Goal: Information Seeking & Learning: Learn about a topic

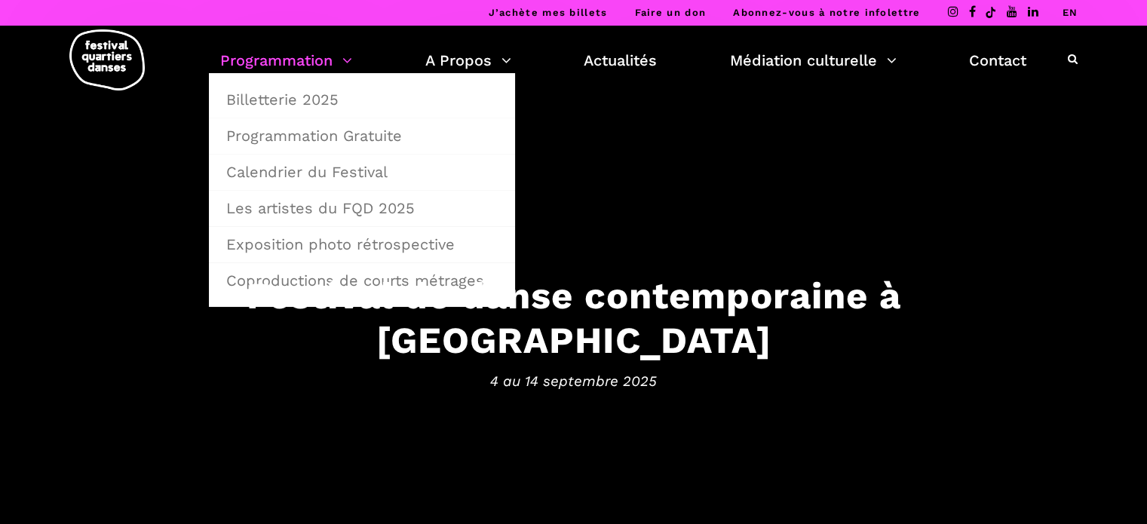
click at [342, 64] on link "Programmation" at bounding box center [286, 60] width 132 height 26
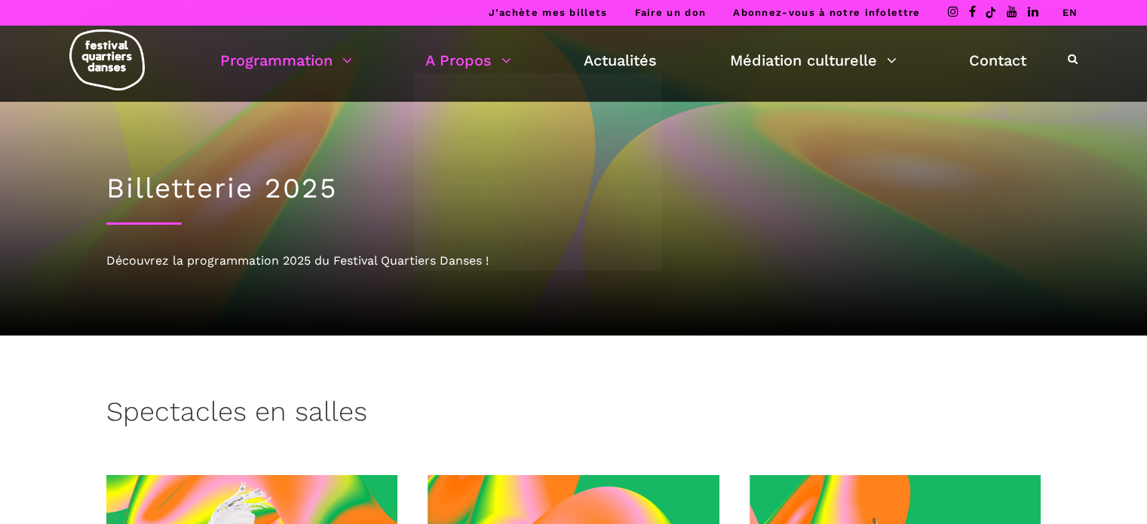
click at [498, 63] on link "A Propos" at bounding box center [468, 60] width 86 height 26
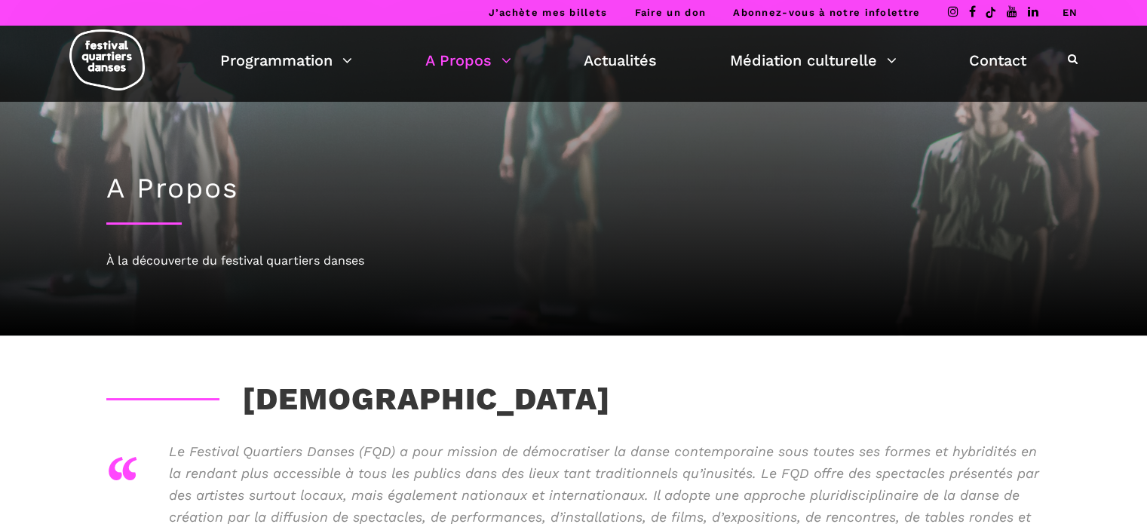
click at [631, 62] on link "Actualités" at bounding box center [620, 60] width 73 height 26
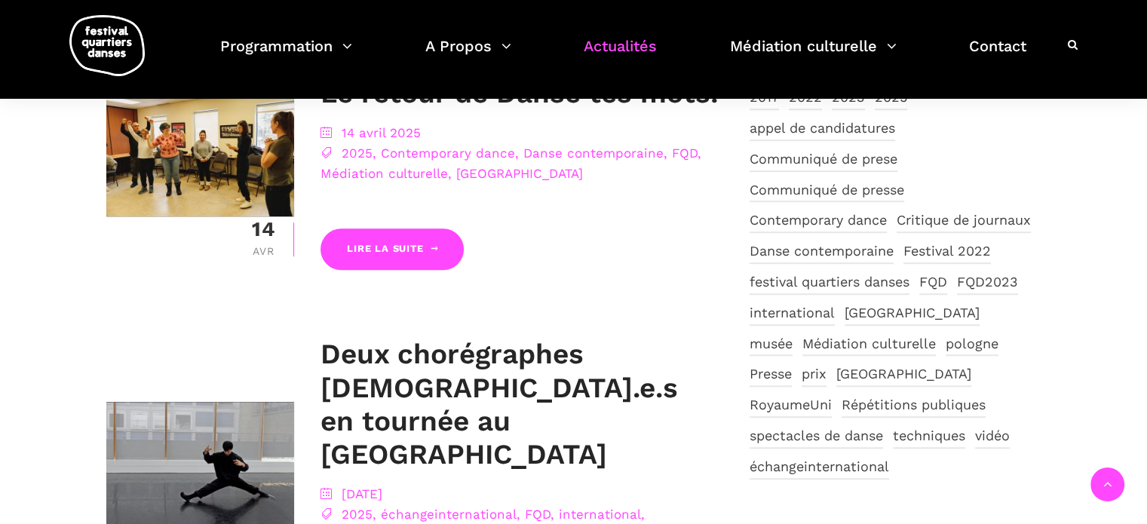
scroll to position [905, 0]
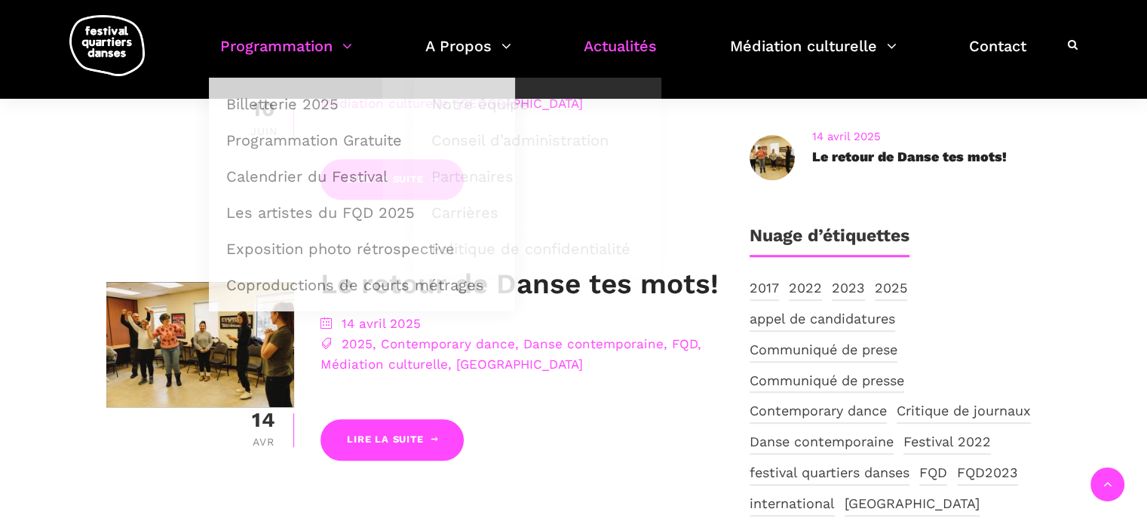
click at [332, 38] on link "Programmation" at bounding box center [286, 55] width 132 height 44
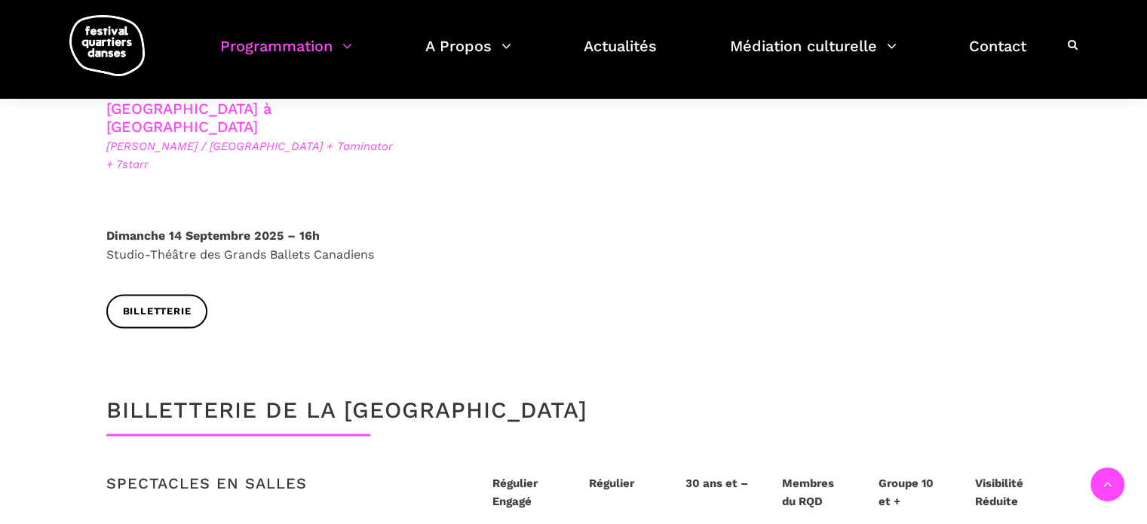
scroll to position [2714, 0]
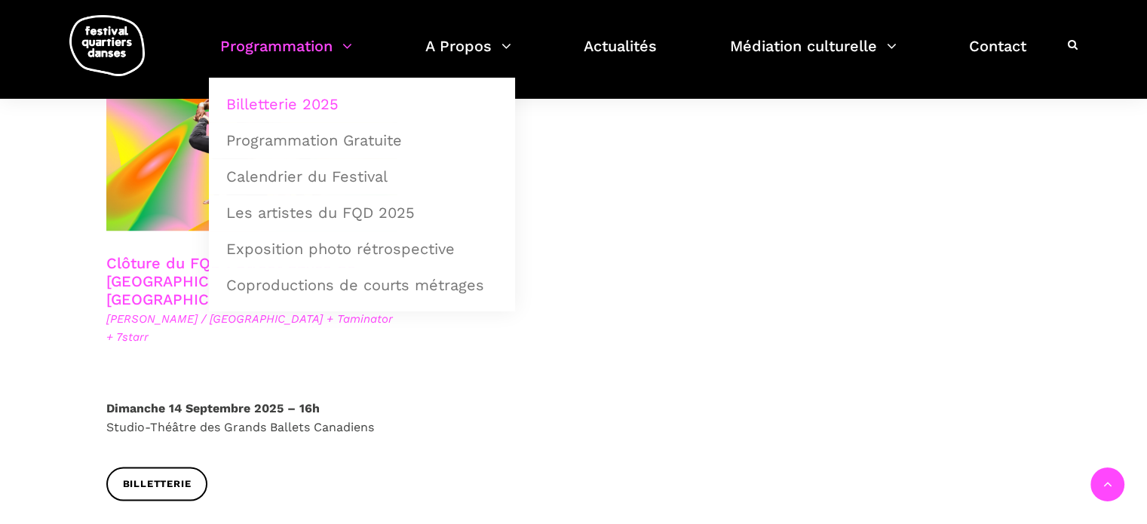
click at [348, 51] on link "Programmation" at bounding box center [286, 55] width 132 height 44
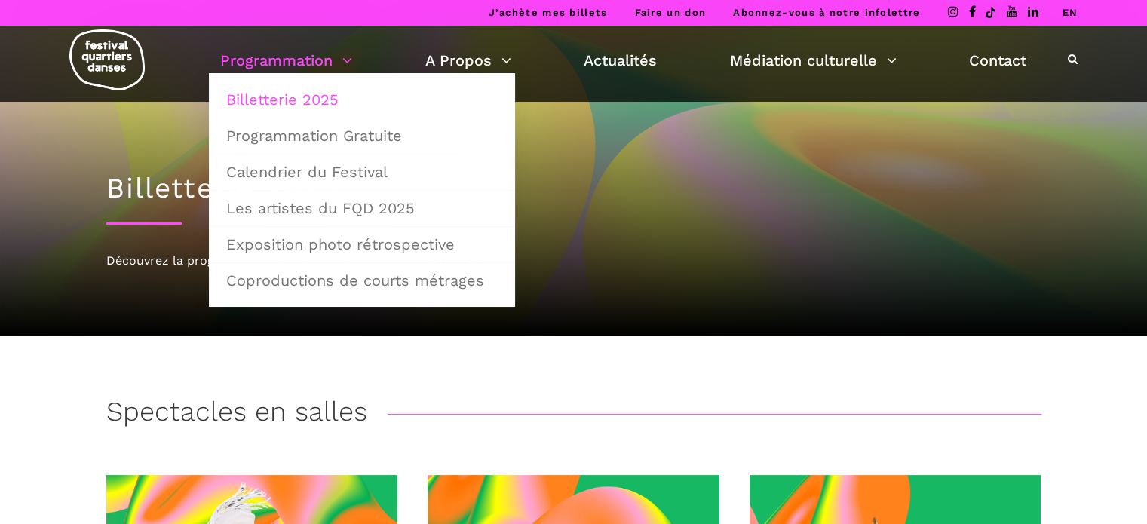
scroll to position [0, 0]
click at [355, 136] on link "Programmation Gratuite" at bounding box center [362, 135] width 290 height 35
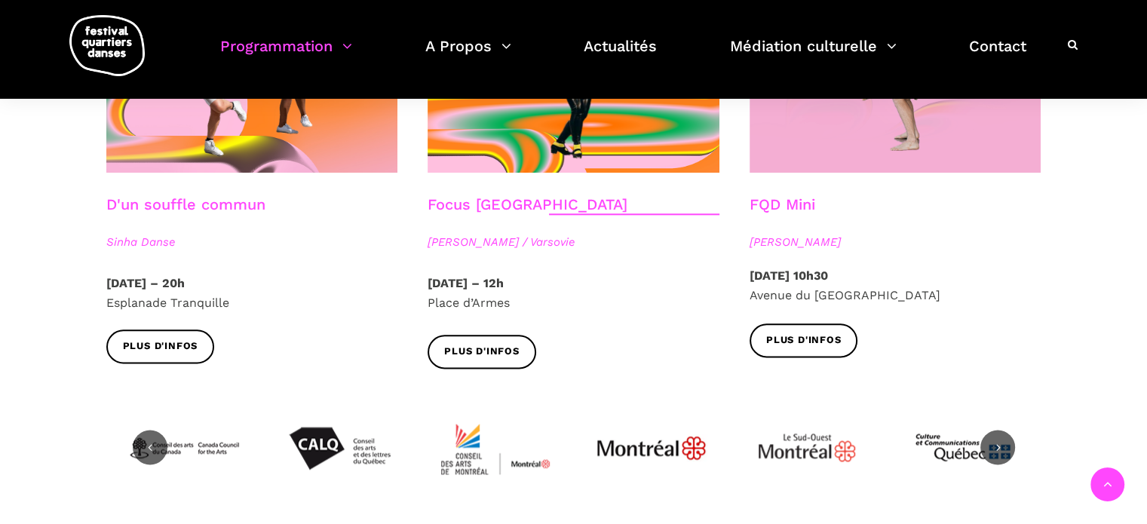
scroll to position [2148, 0]
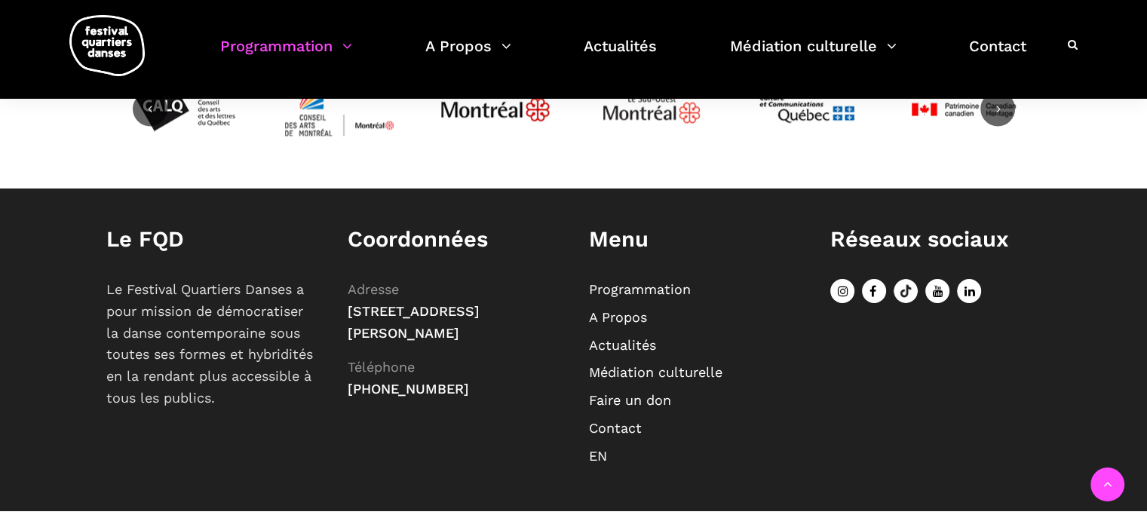
click at [646, 337] on link "Actualités" at bounding box center [622, 345] width 67 height 16
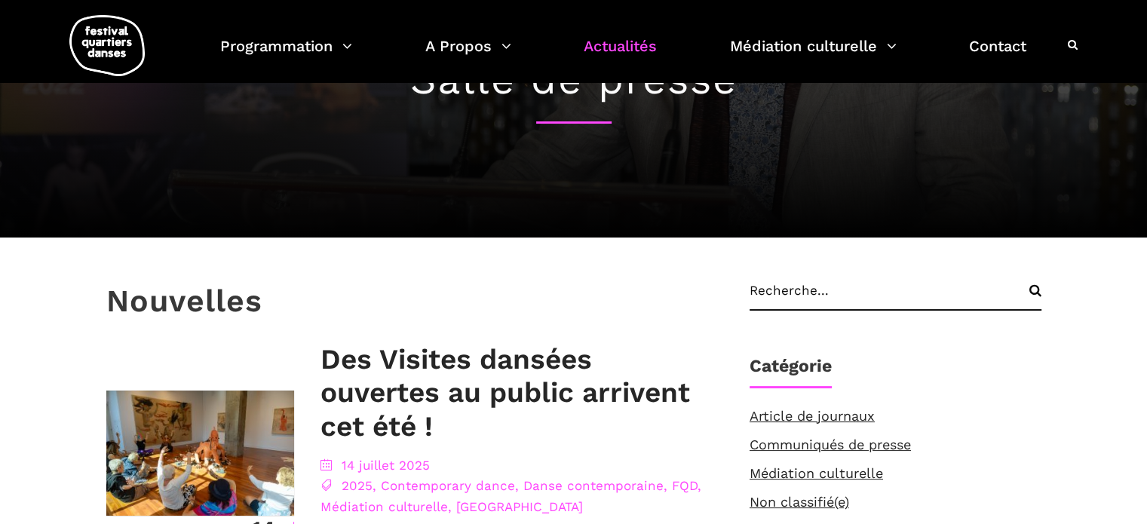
scroll to position [151, 0]
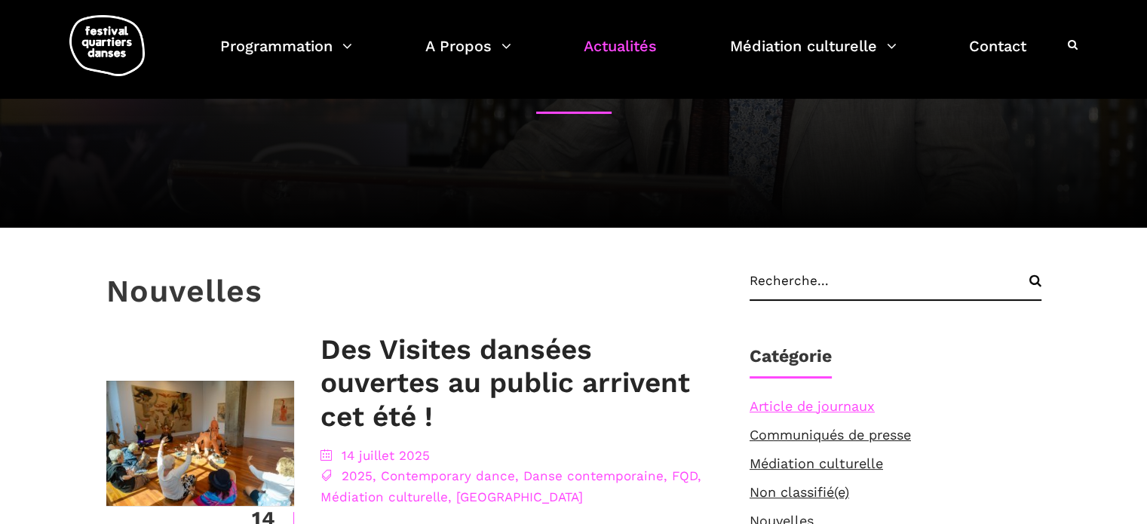
click at [810, 405] on link "Article de journaux" at bounding box center [811, 406] width 125 height 16
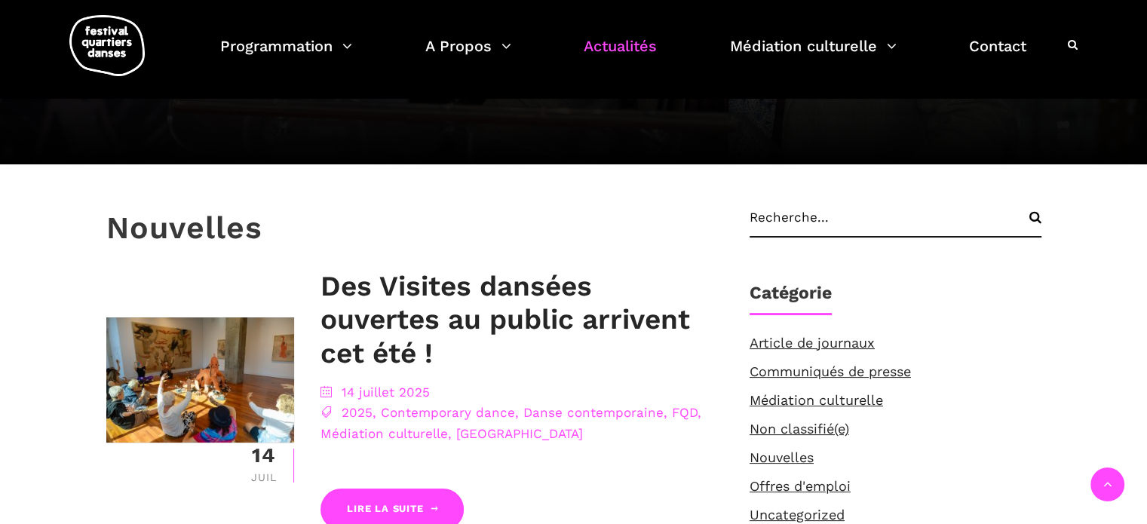
scroll to position [302, 0]
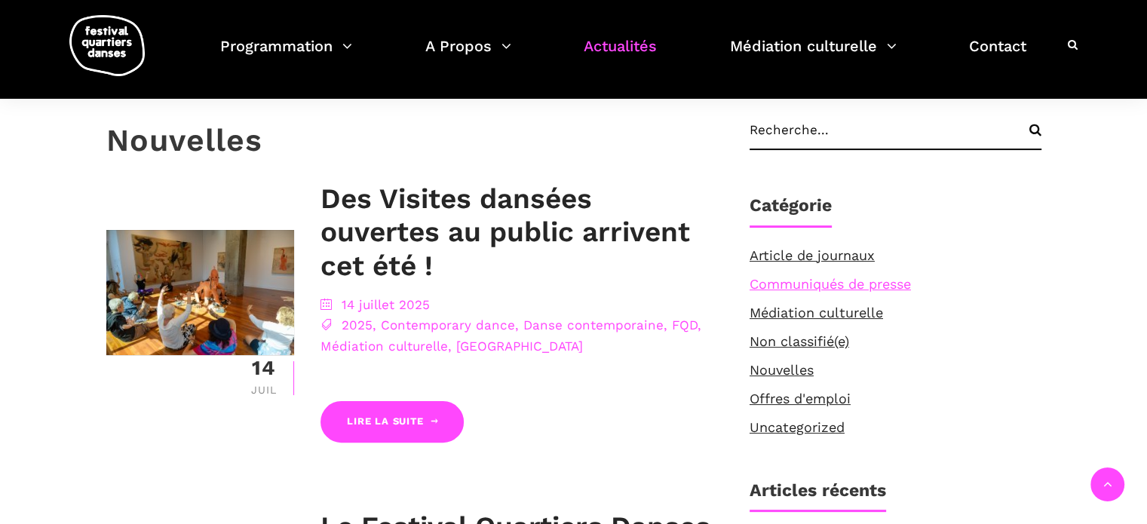
click at [845, 278] on link "Communiqués de presse" at bounding box center [829, 284] width 161 height 16
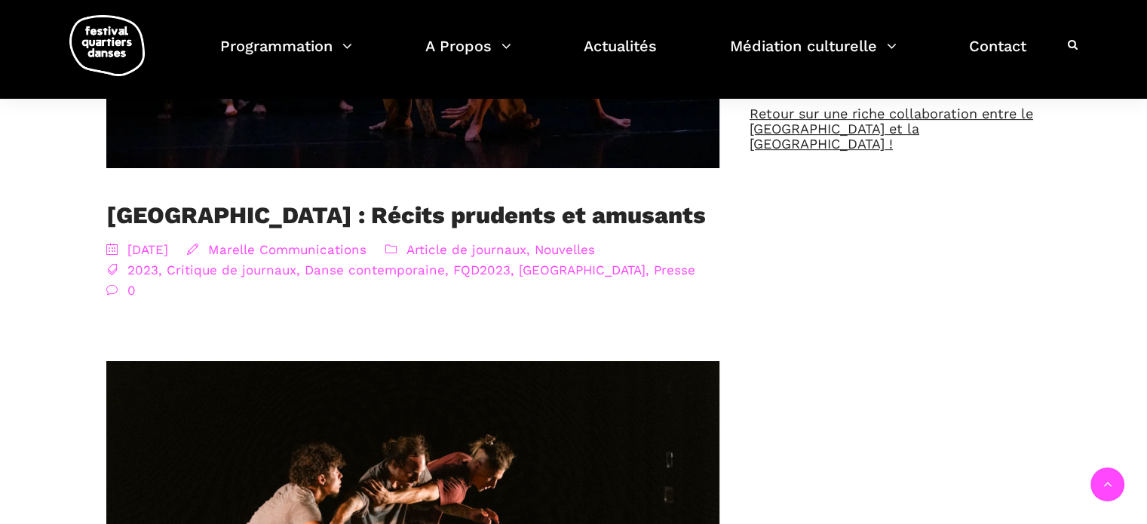
scroll to position [151, 0]
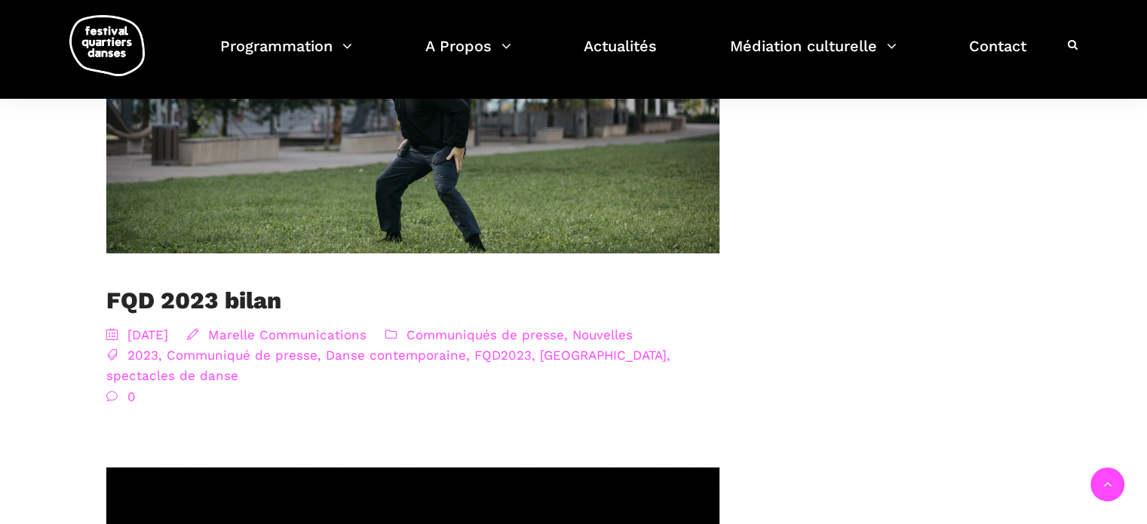
scroll to position [1659, 0]
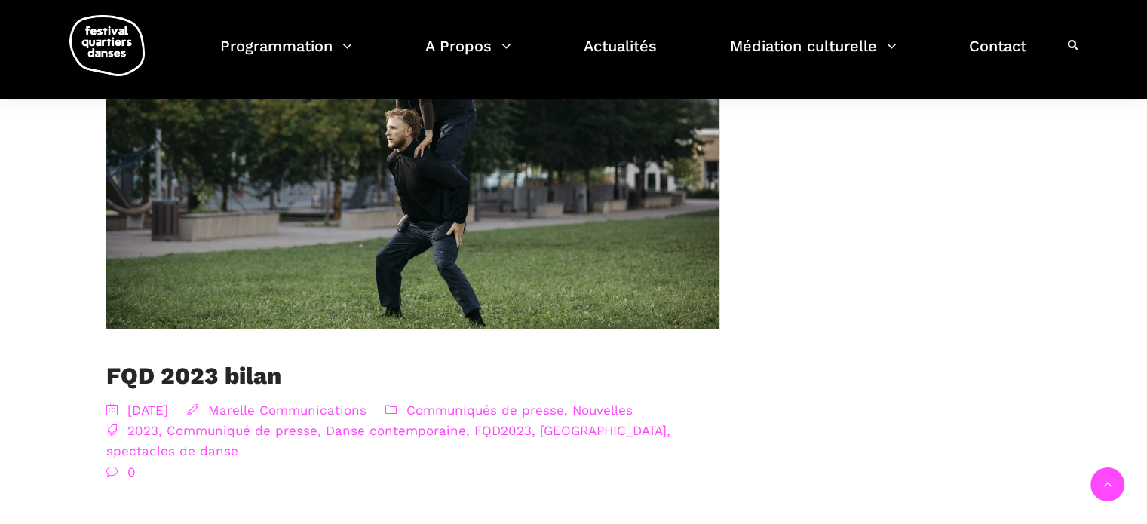
click at [564, 403] on link "Communiqués de presse" at bounding box center [485, 410] width 158 height 15
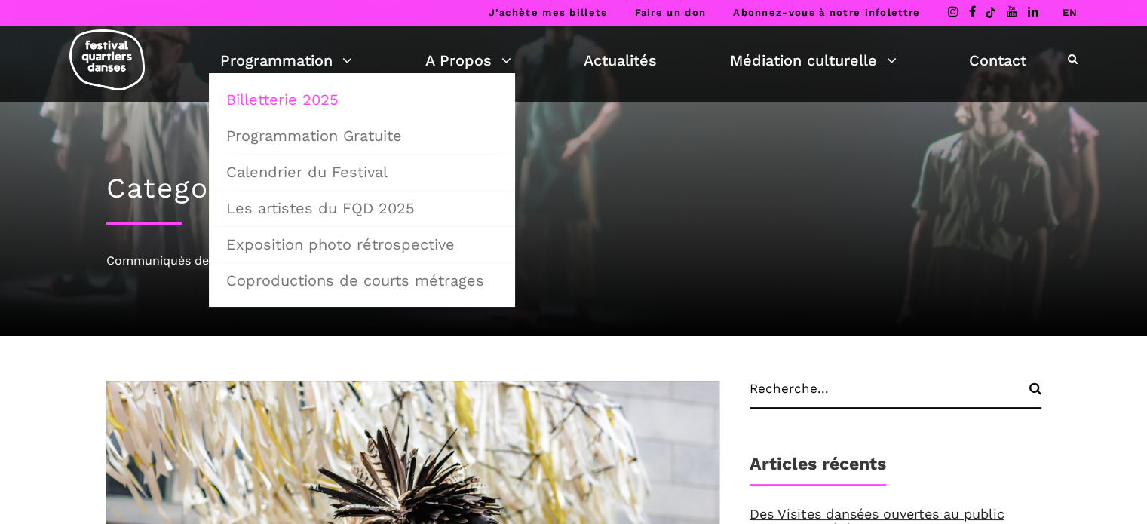
click at [312, 102] on link "Billetterie 2025" at bounding box center [362, 99] width 290 height 35
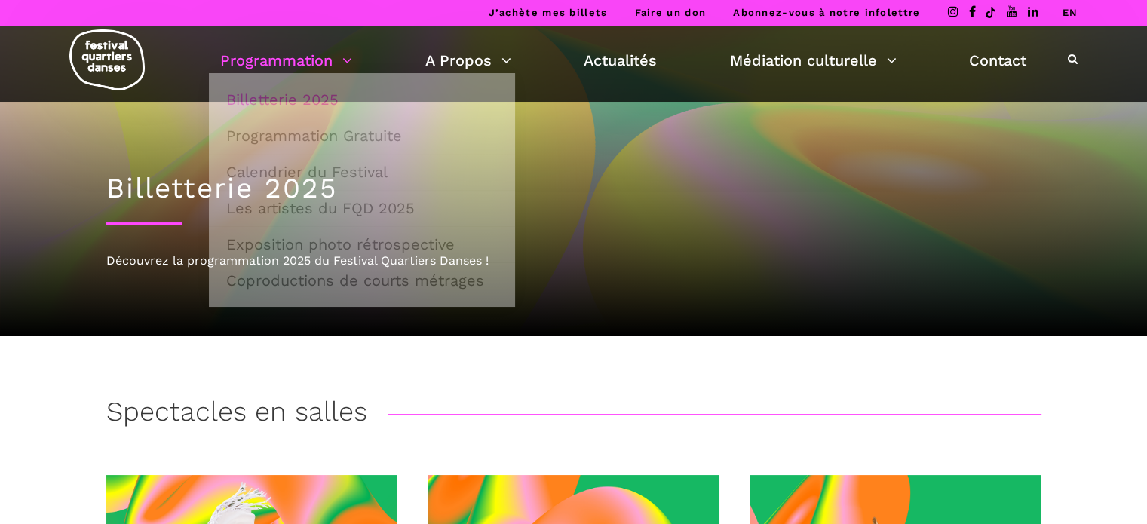
click at [348, 55] on link "Programmation" at bounding box center [286, 60] width 132 height 26
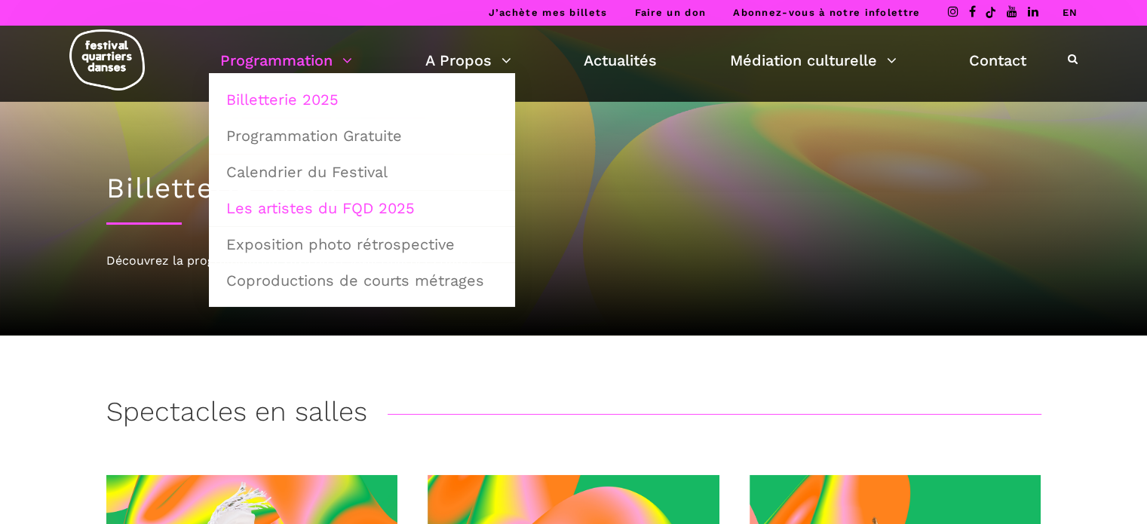
click at [348, 204] on link "Les artistes du FQD 2025" at bounding box center [362, 208] width 290 height 35
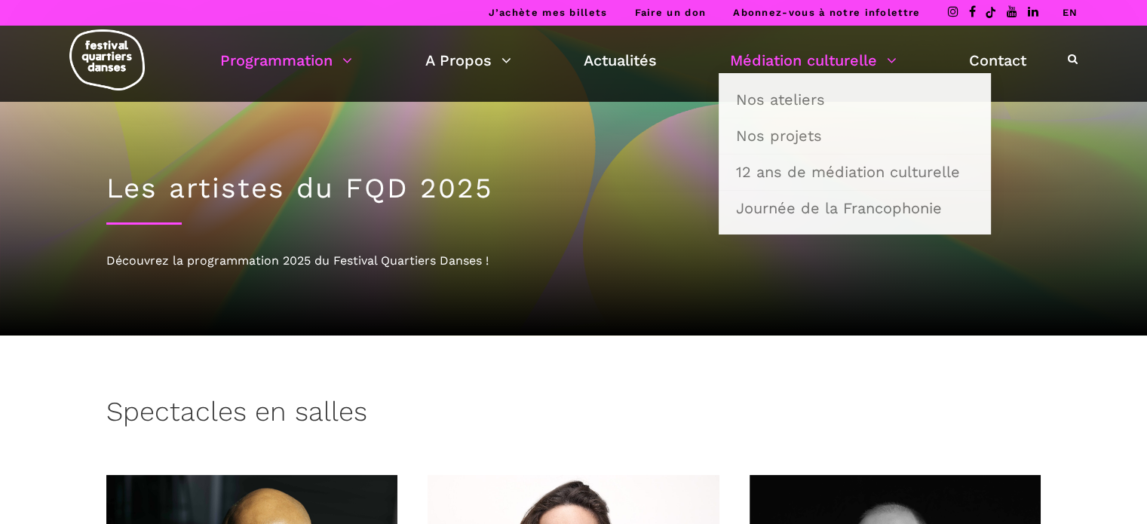
click at [782, 54] on link "Médiation culturelle" at bounding box center [813, 60] width 167 height 26
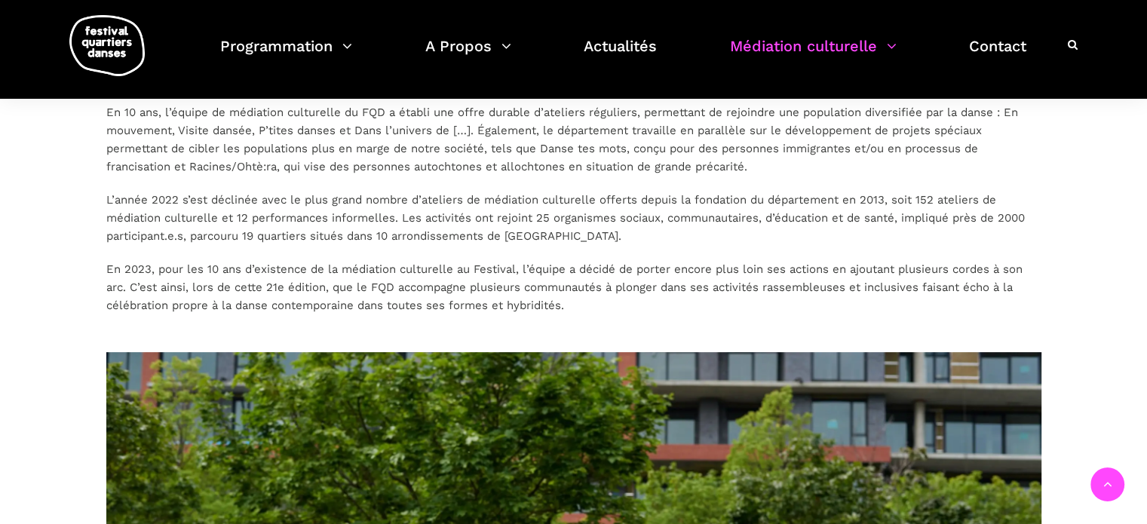
scroll to position [528, 0]
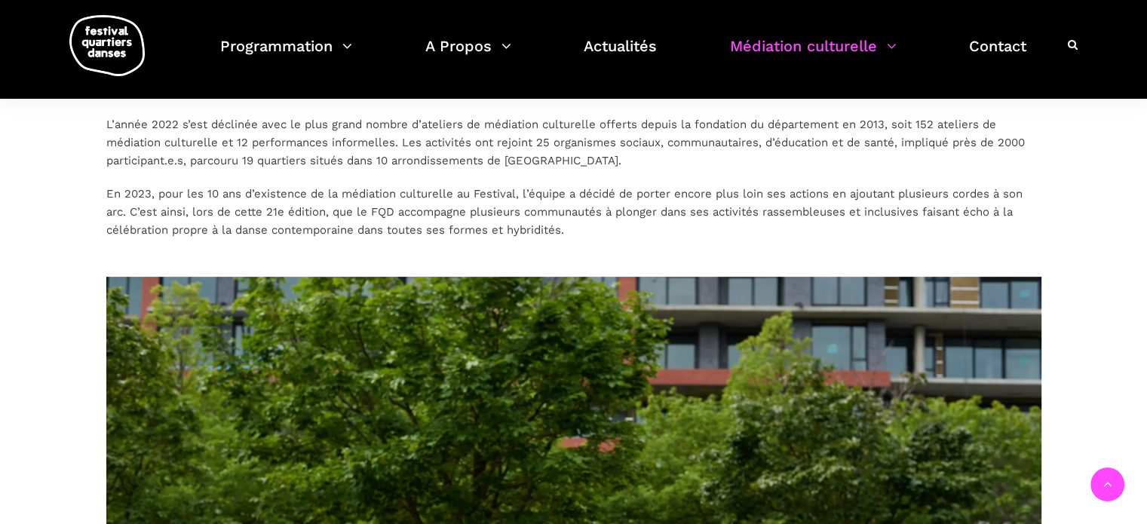
click at [307, 209] on p "En 2023, pour les 10 ans d’existence de la médiation culturelle au Festival, l’…" at bounding box center [573, 212] width 935 height 54
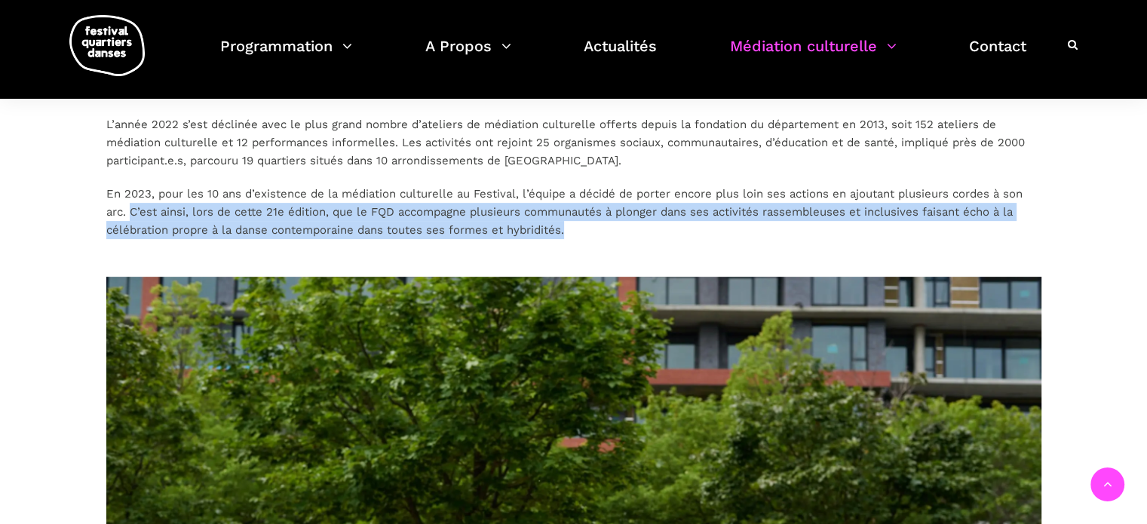
drag, startPoint x: 130, startPoint y: 204, endPoint x: 618, endPoint y: 230, distance: 489.3
click at [618, 230] on p "En 2023, pour les 10 ans d’existence de la médiation culturelle au Festival, l’…" at bounding box center [573, 212] width 935 height 54
copy p "C’est ainsi, lors de cette 21e édition, que le FQD accompagne plusieurs communa…"
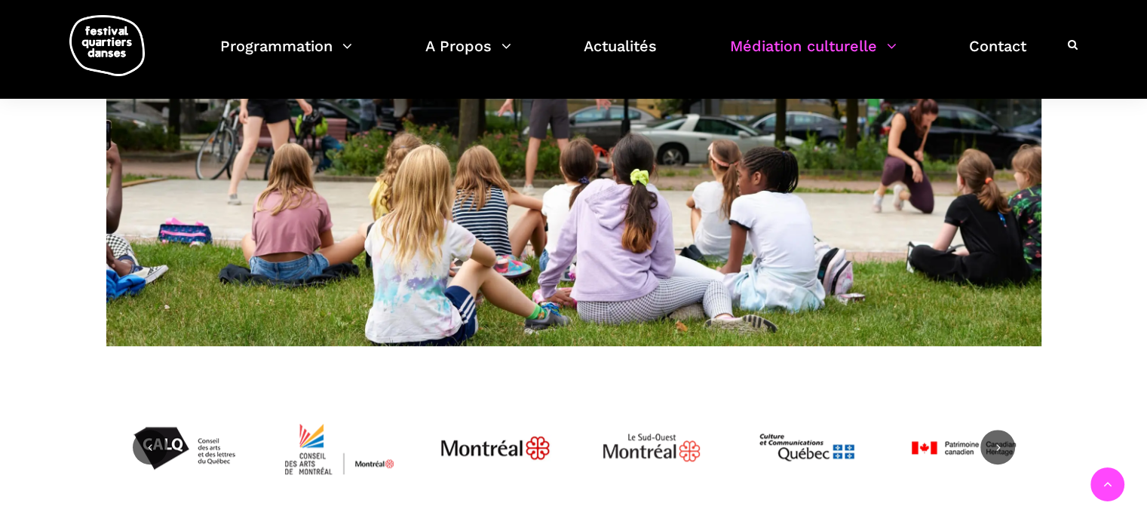
scroll to position [1131, 0]
